Goal: Task Accomplishment & Management: Manage account settings

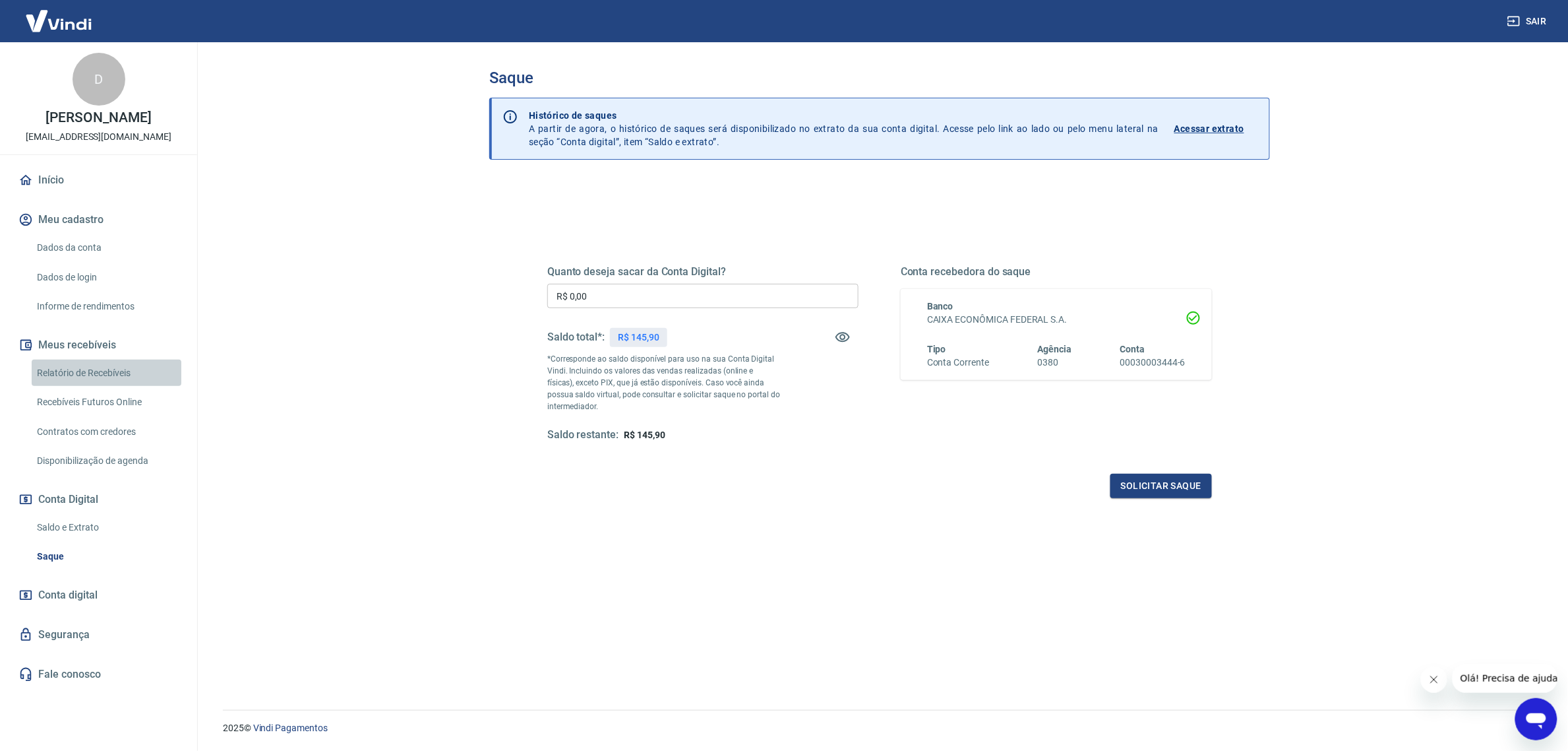
click at [94, 376] on link "Relatório de Recebíveis" at bounding box center [106, 373] width 150 height 27
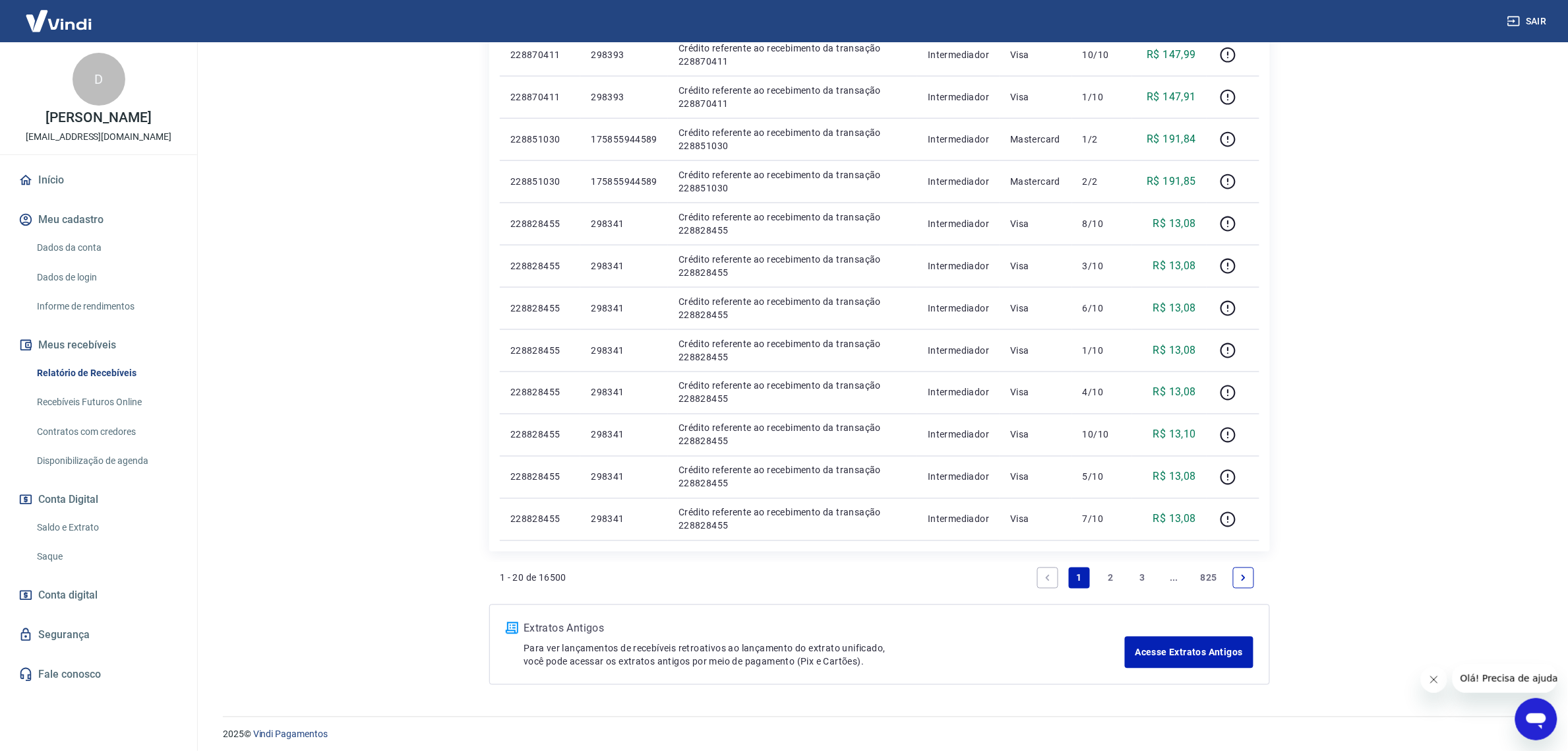
scroll to position [688, 0]
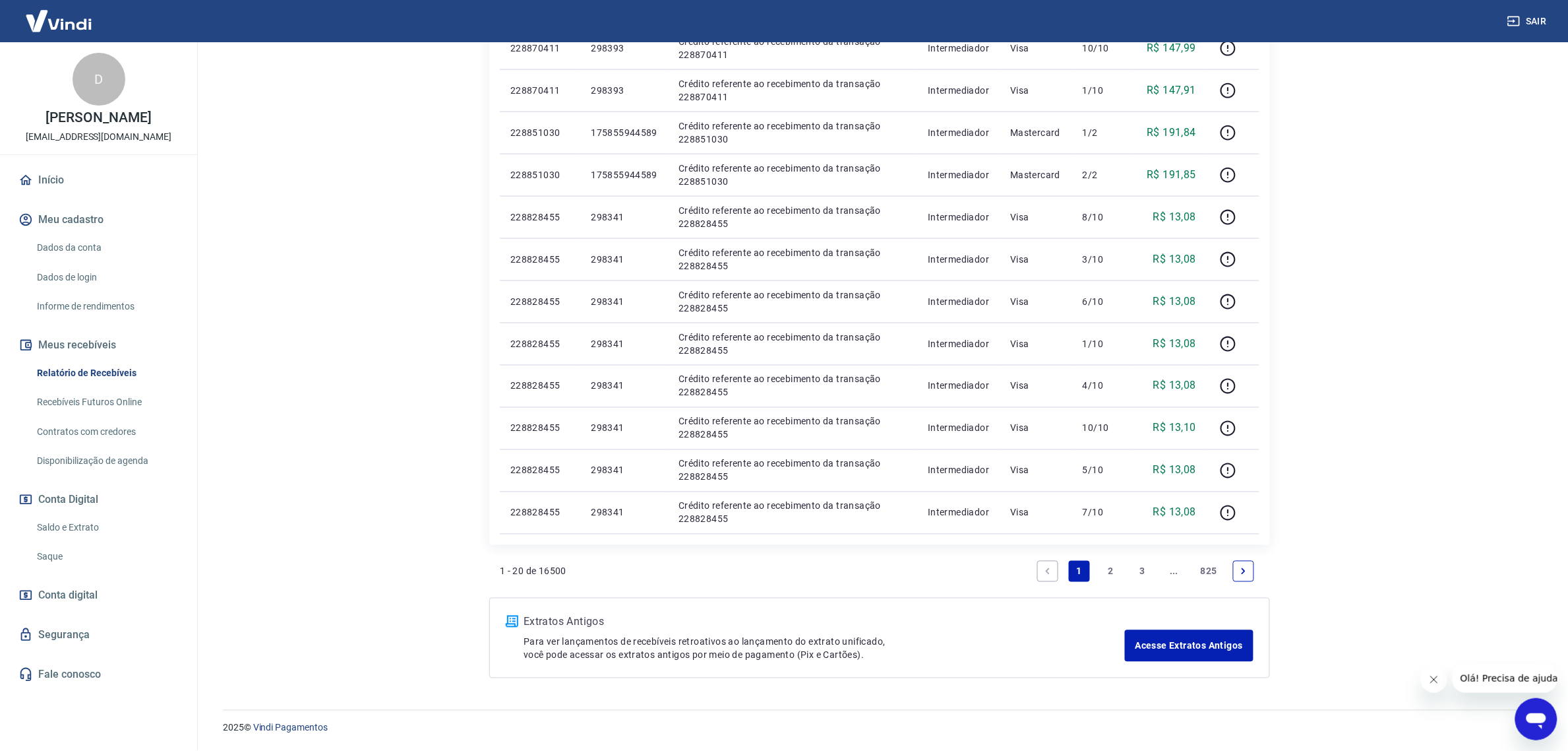
click at [1115, 576] on link "2" at bounding box center [1111, 571] width 21 height 21
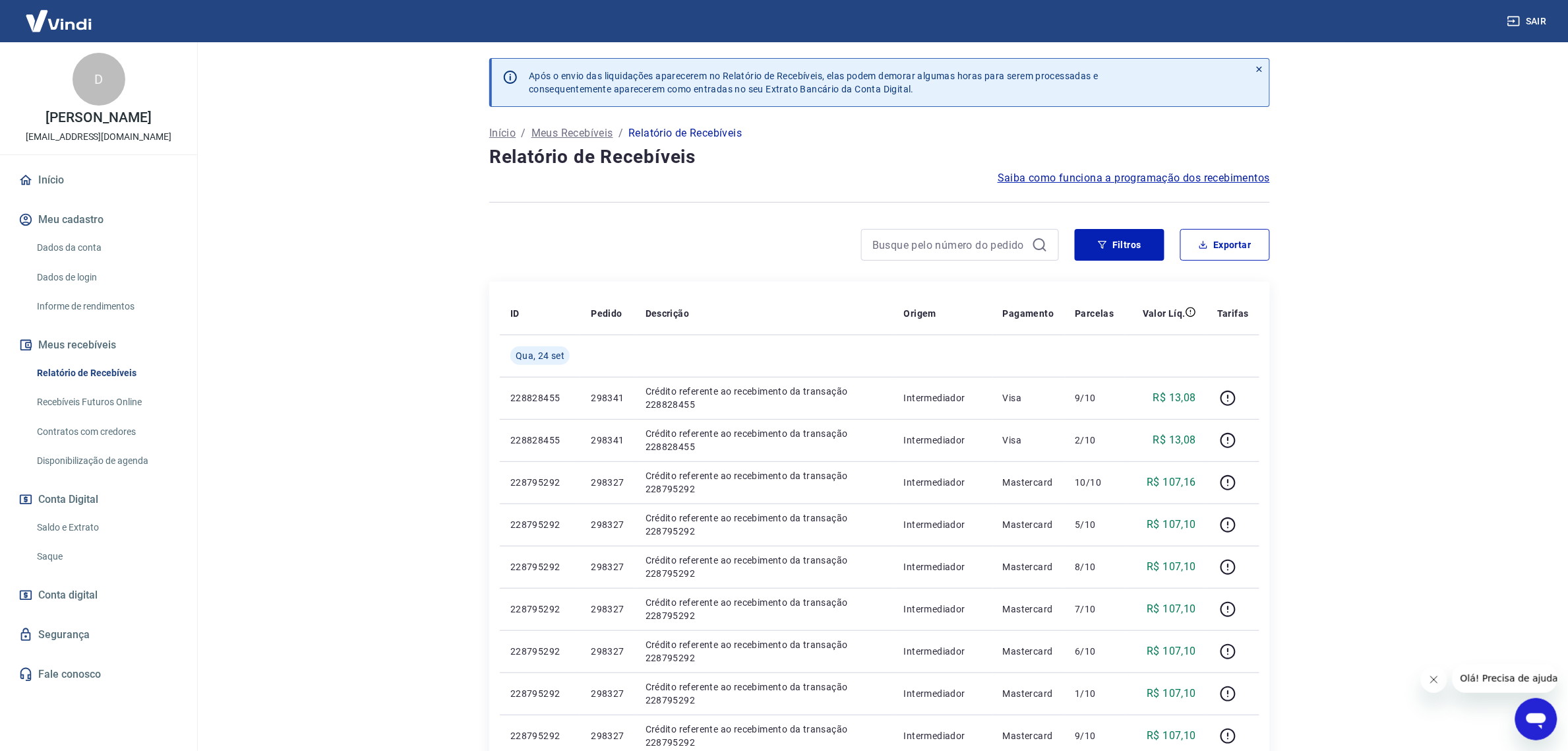
click at [1304, 546] on main "Após o envio das liquidações aparecerem no Relatório de Recebíveis, elas podem …" at bounding box center [879, 397] width 1377 height 709
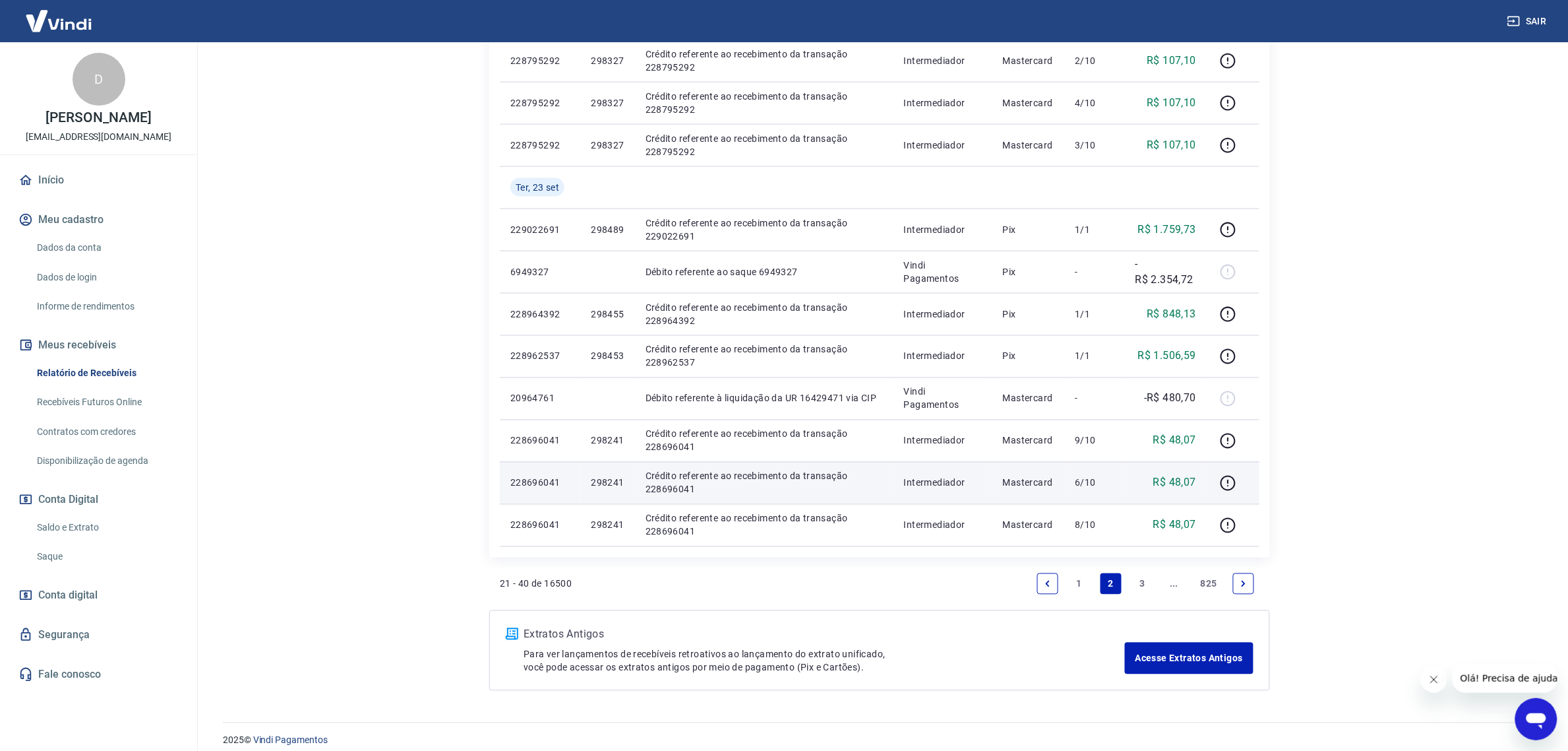
scroll to position [730, 0]
